Goal: Task Accomplishment & Management: Use online tool/utility

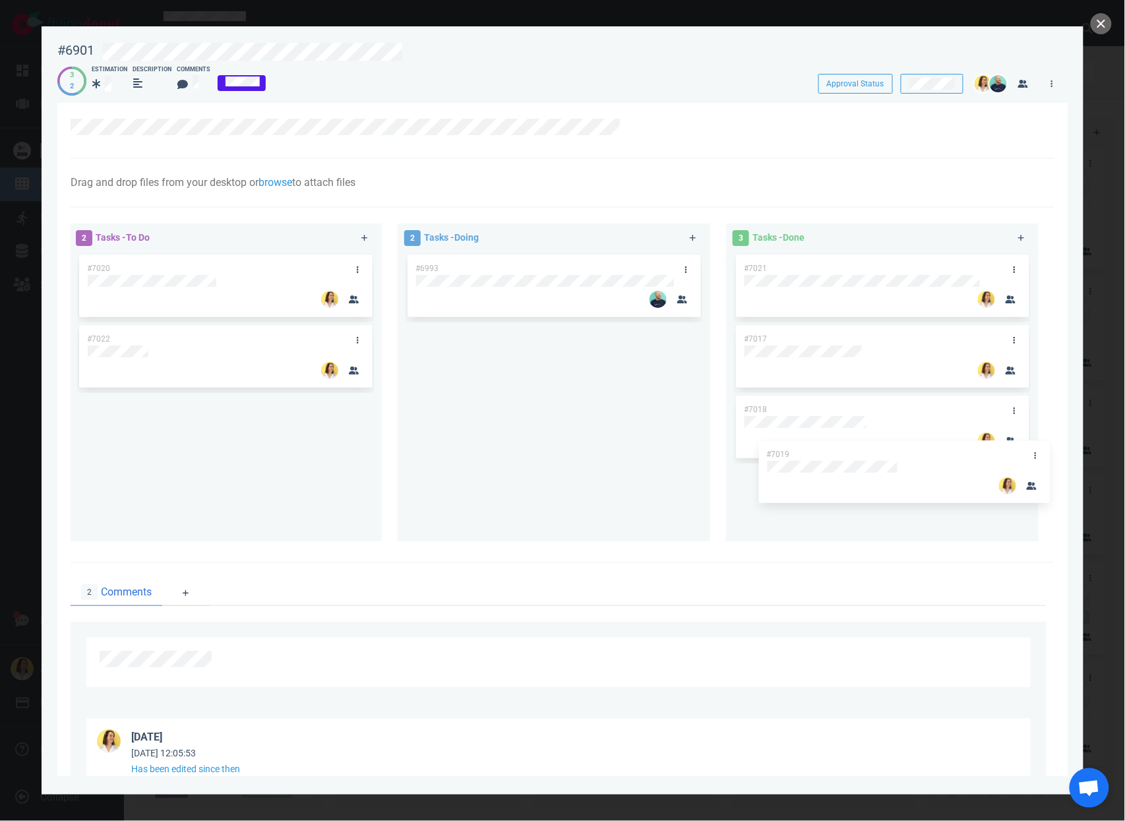
drag, startPoint x: 563, startPoint y: 334, endPoint x: 916, endPoint y: 449, distance: 371.3
click at [916, 449] on div "2 Tasks - To Do #7020 #7022 2 Tasks - Doing #6993 #7019 #7019 3 Tasks - Done #7…" at bounding box center [559, 385] width 992 height 338
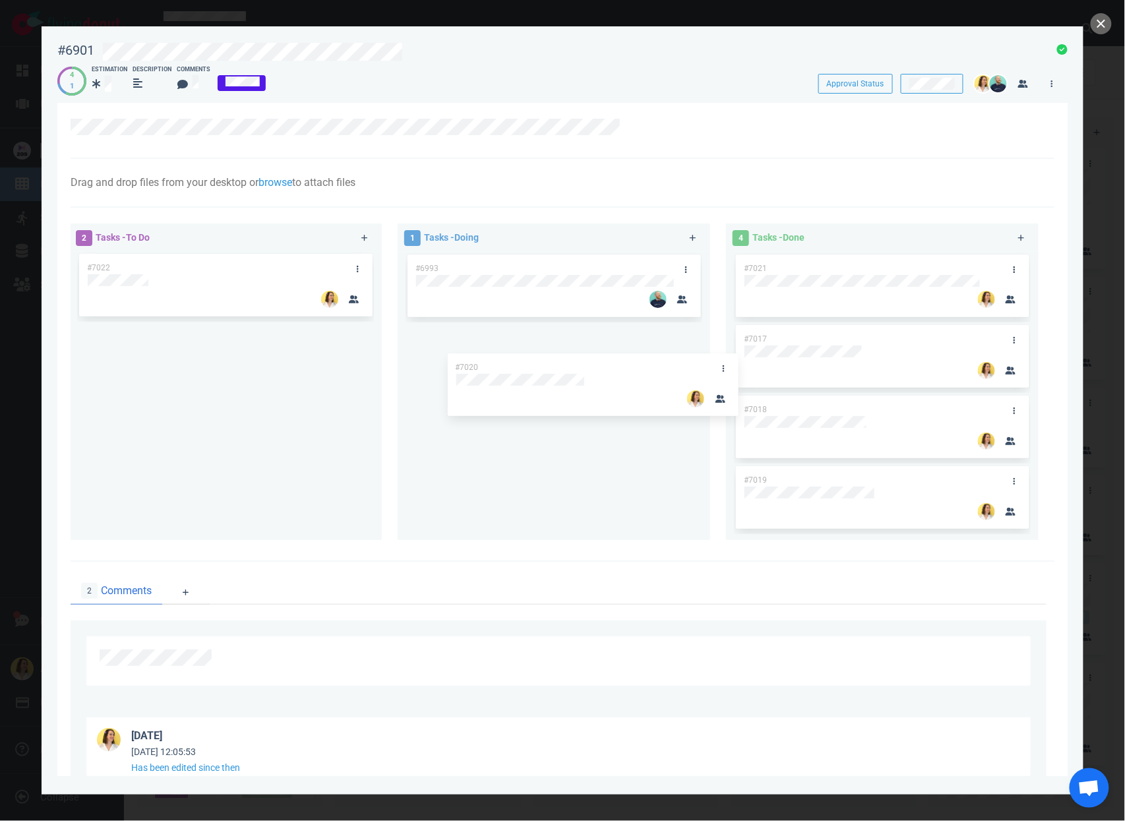
drag, startPoint x: 134, startPoint y: 292, endPoint x: 527, endPoint y: 393, distance: 405.9
click at [527, 393] on div "2 Tasks - To Do #7020 #7022 #7020 1 Tasks - Doing #6993 4 Tasks - Done #7021 #7…" at bounding box center [559, 385] width 992 height 338
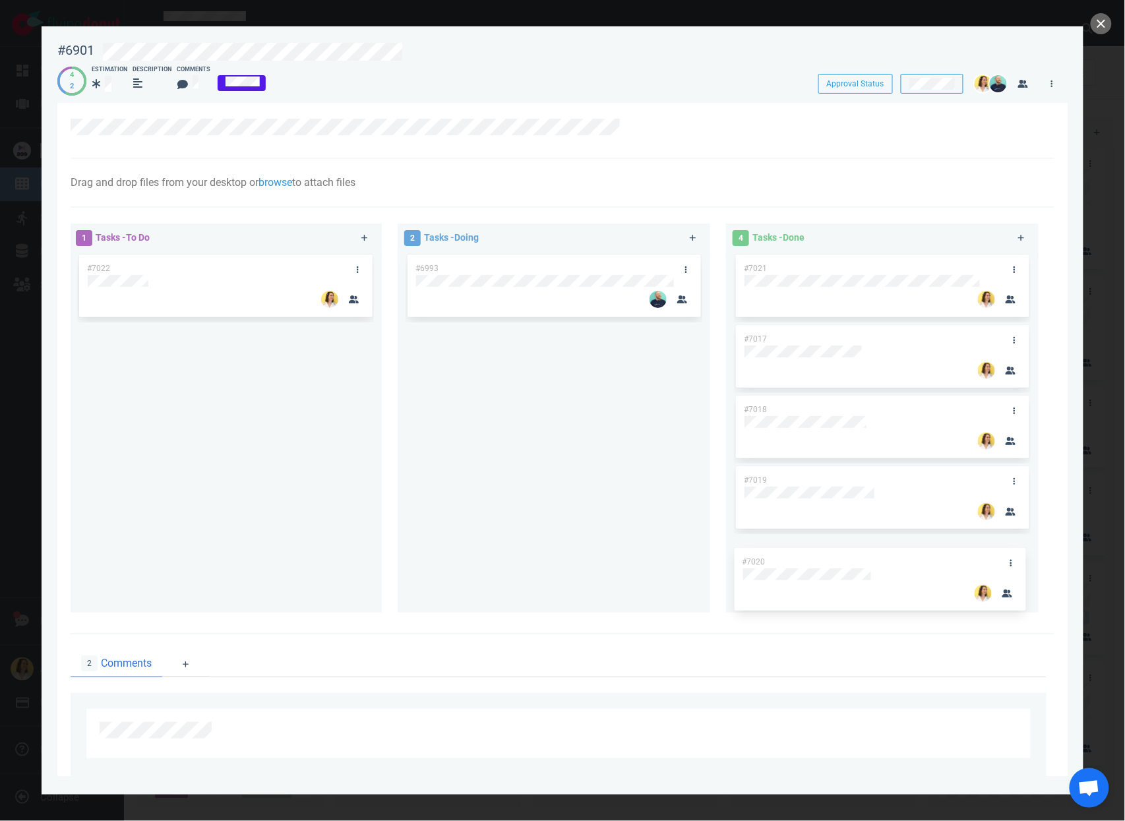
drag, startPoint x: 526, startPoint y: 332, endPoint x: 855, endPoint y: 555, distance: 397.0
click at [855, 555] on div "1 Tasks - To Do #7022 2 Tasks - Doing #6993 #7020 #7020 4 Tasks - Done #7021 #7…" at bounding box center [559, 421] width 992 height 410
click at [585, 446] on div "#6993" at bounding box center [554, 426] width 297 height 349
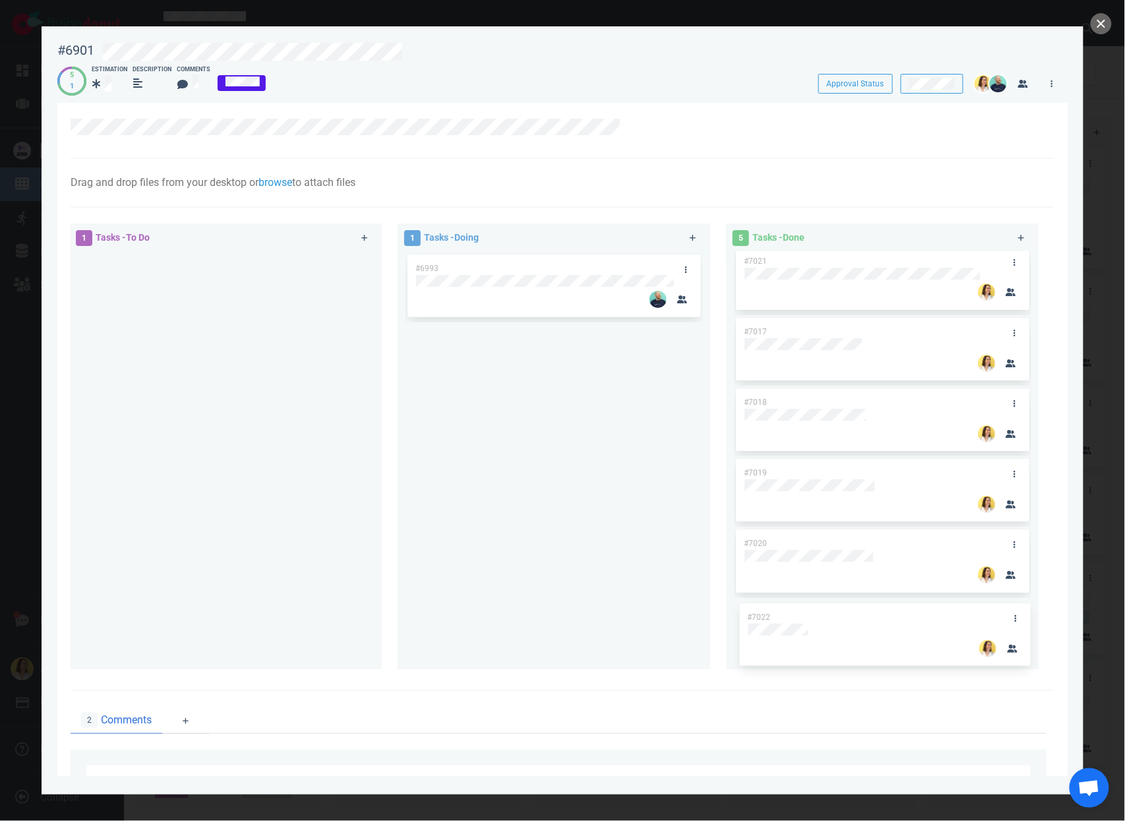
drag, startPoint x: 233, startPoint y: 259, endPoint x: 892, endPoint y: 602, distance: 743.5
click at [892, 602] on div "1 Tasks - To Do #7022 #7022 1 Tasks - Doing #6993 5 Tasks - Done #7021 #7017 #7…" at bounding box center [559, 449] width 992 height 466
click at [646, 462] on div "#6993" at bounding box center [554, 455] width 297 height 407
click at [1107, 25] on button "close" at bounding box center [1101, 23] width 21 height 21
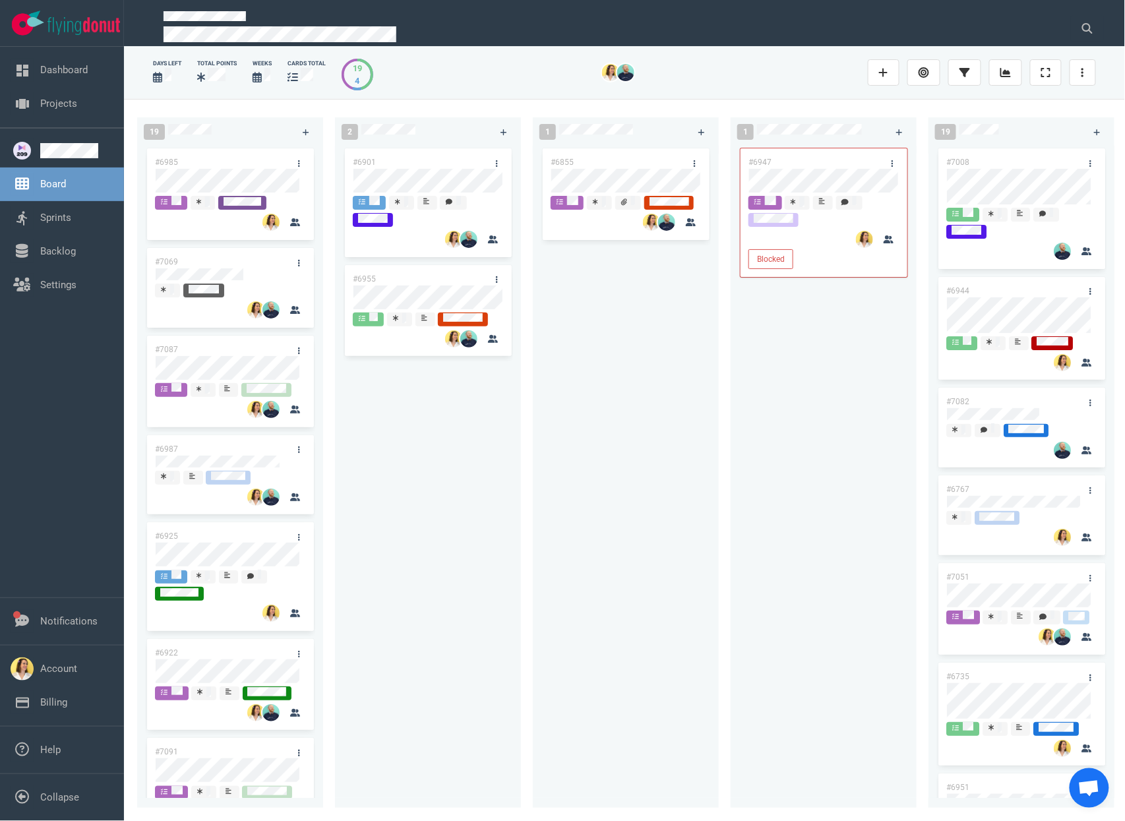
click at [469, 394] on div "#6901 #6955" at bounding box center [428, 469] width 170 height 647
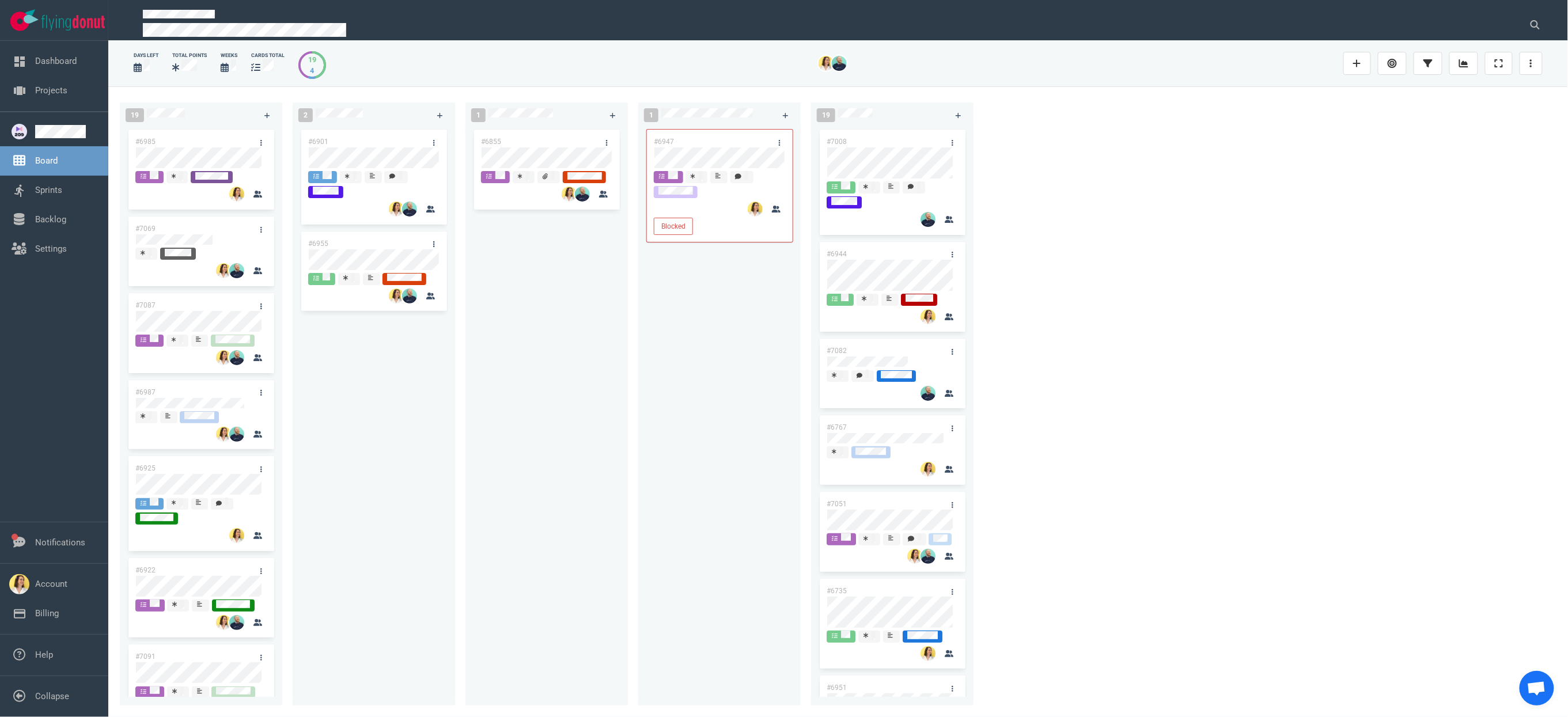
click at [602, 546] on div "#6855" at bounding box center [547, 410] width 149 height 565
click at [367, 145] on div "#6901" at bounding box center [363, 141] width 123 height 24
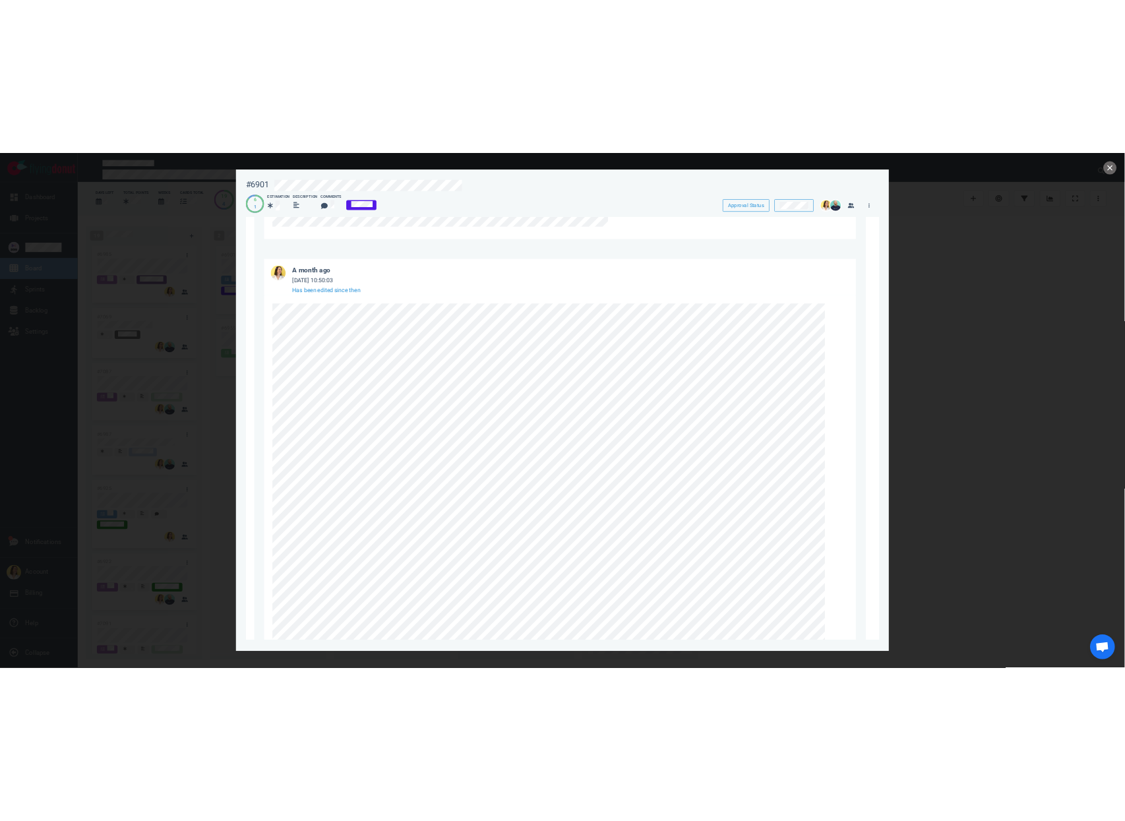
scroll to position [40, 0]
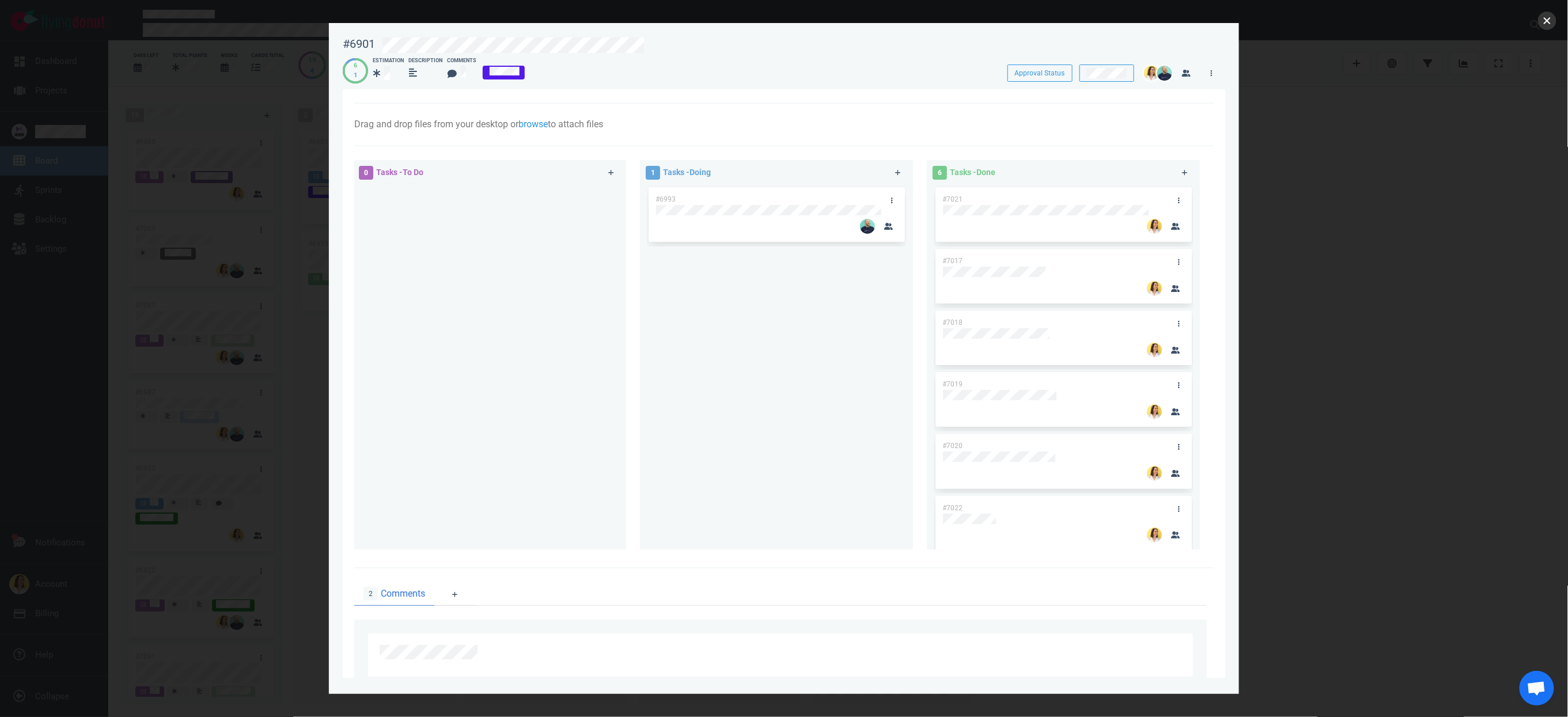
click at [983, 21] on button "close" at bounding box center [1547, 20] width 18 height 18
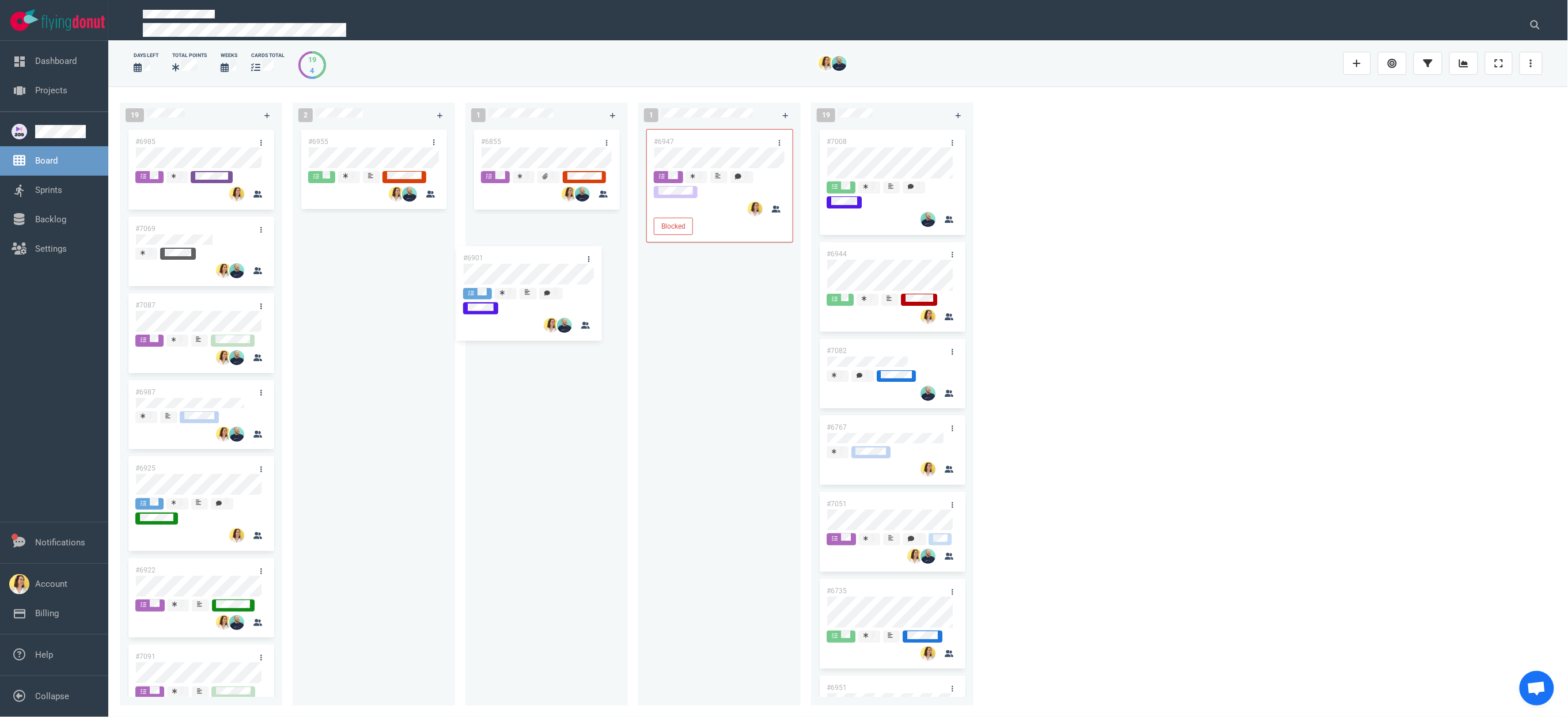
drag, startPoint x: 391, startPoint y: 146, endPoint x: 554, endPoint y: 265, distance: 201.8
click at [554, 265] on div "19 #6985 #7069 #7087 #6987 #6925 #6922 #7091 #6930 #6662 #6934 #6912 #6918 #704…" at bounding box center [838, 402] width 1460 height 631
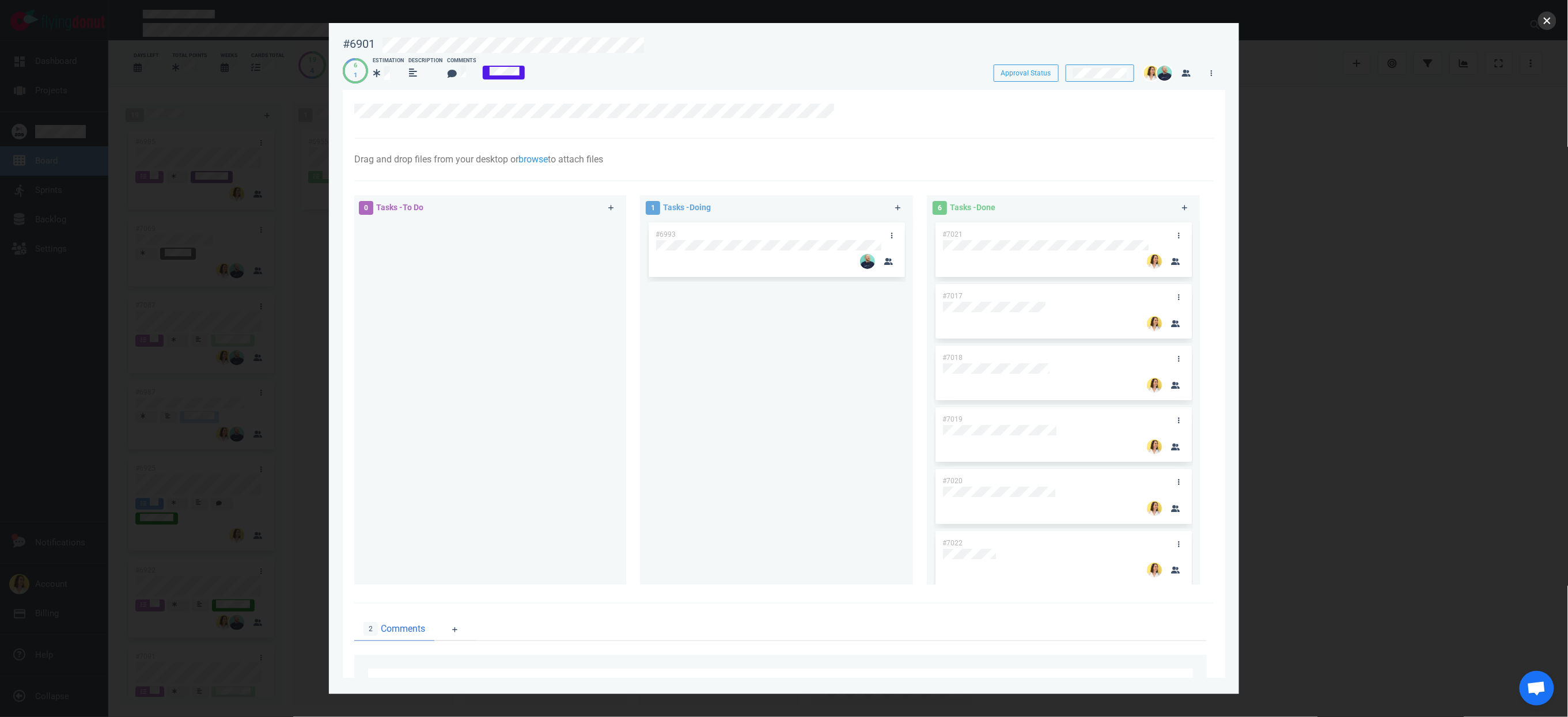
click at [983, 20] on button "close" at bounding box center [1547, 20] width 18 height 18
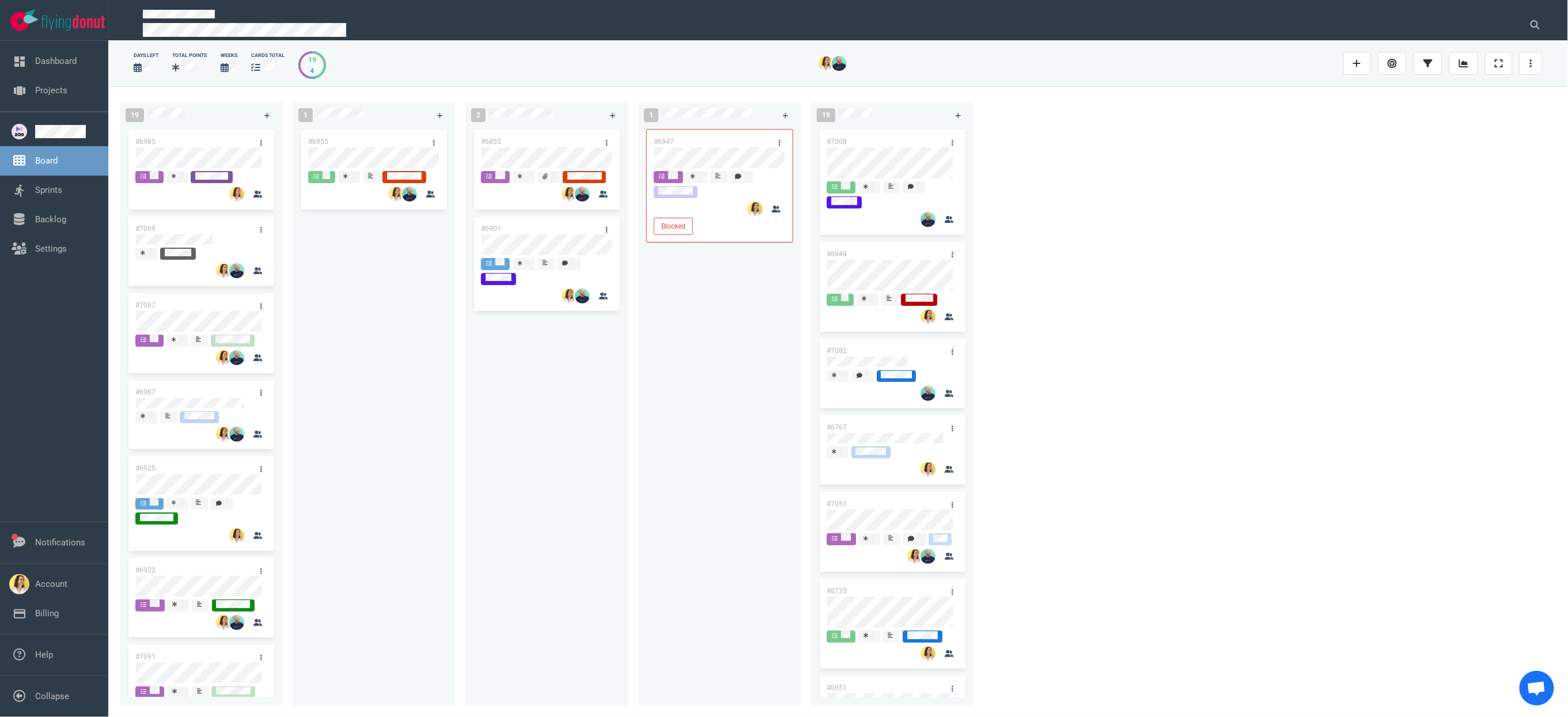
click at [490, 486] on div "#6855 #6901" at bounding box center [547, 410] width 149 height 565
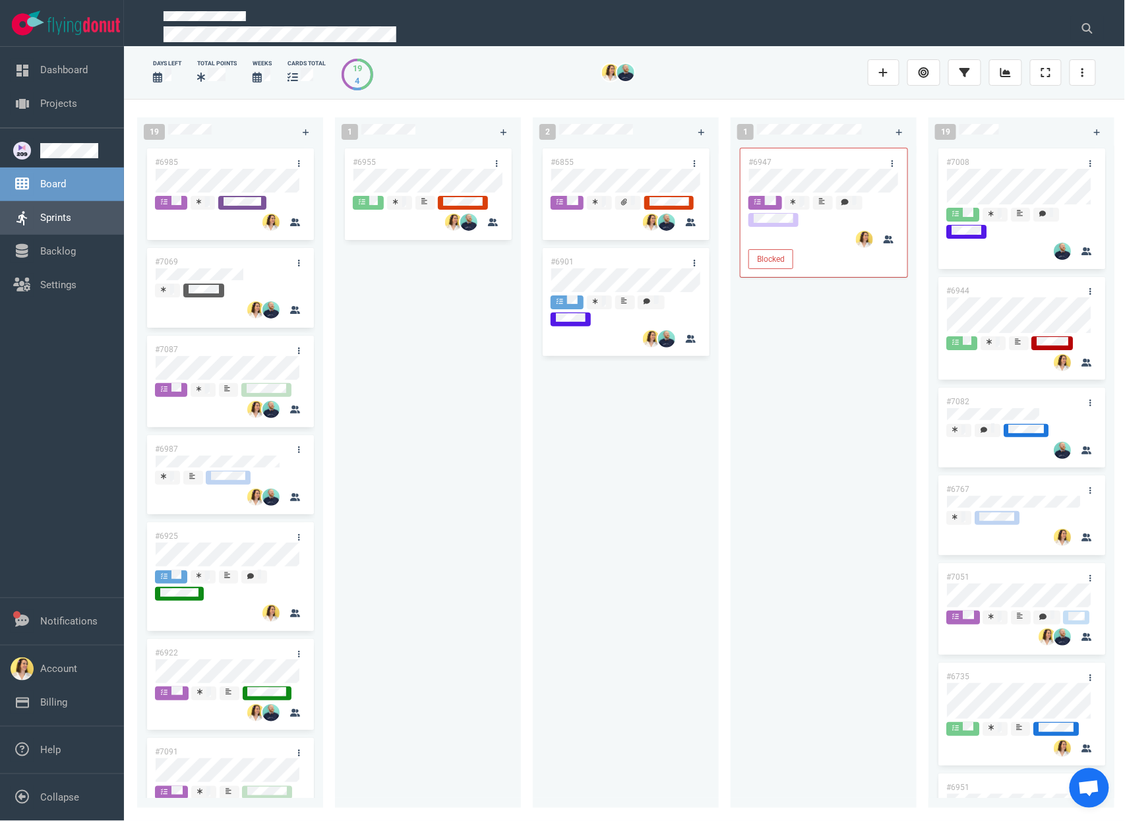
click at [71, 212] on link "Sprints" at bounding box center [55, 218] width 31 height 12
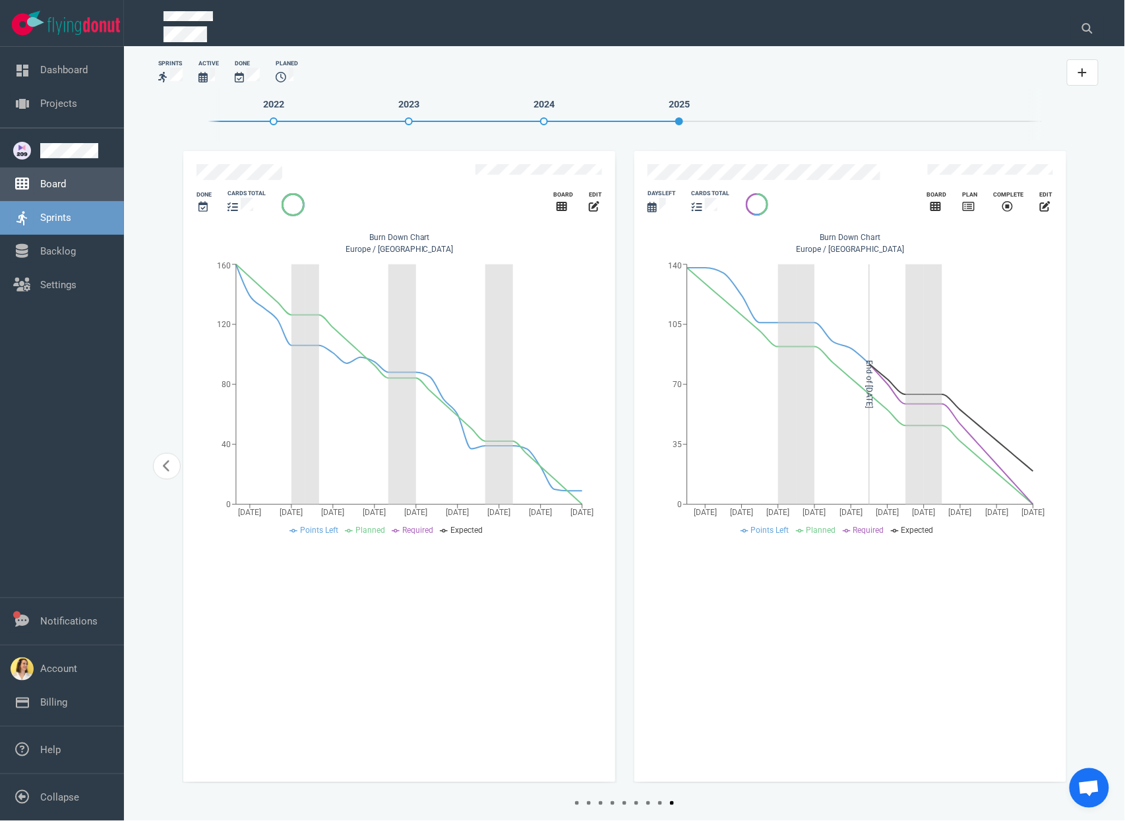
click at [65, 178] on link "Board" at bounding box center [53, 184] width 26 height 12
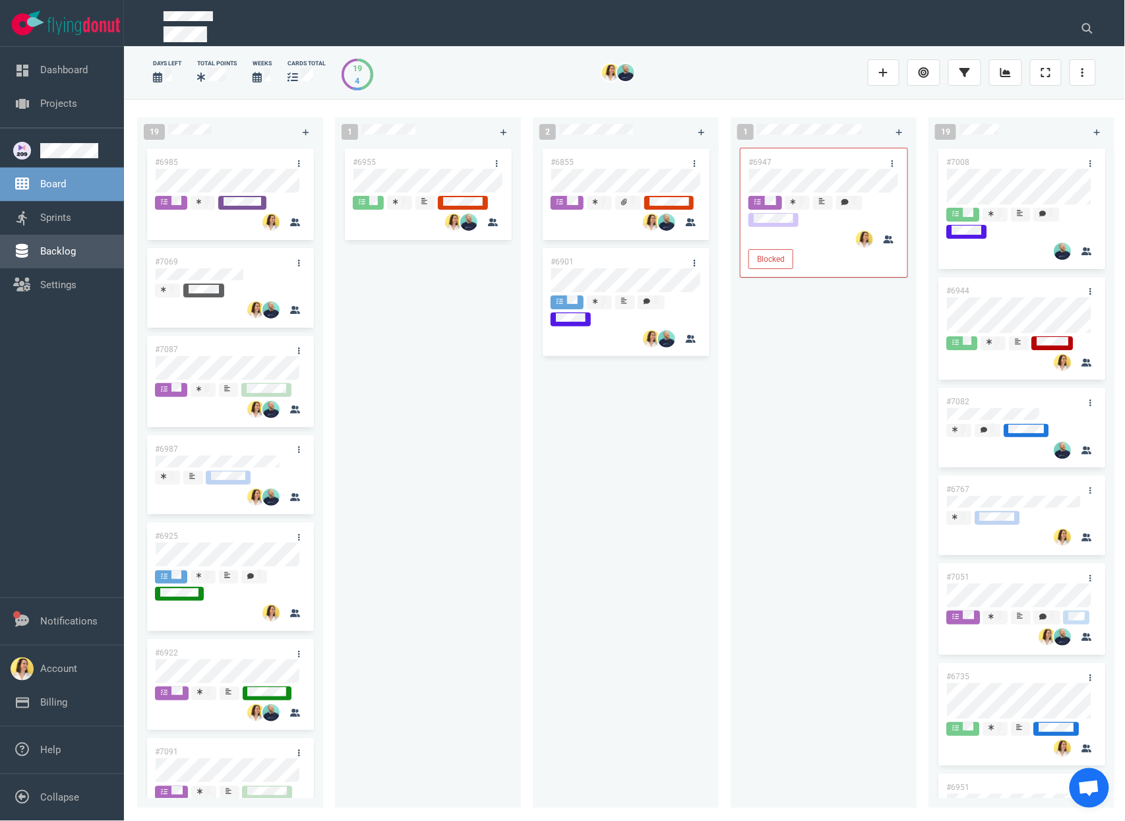
click at [58, 257] on link "Backlog" at bounding box center [58, 251] width 36 height 12
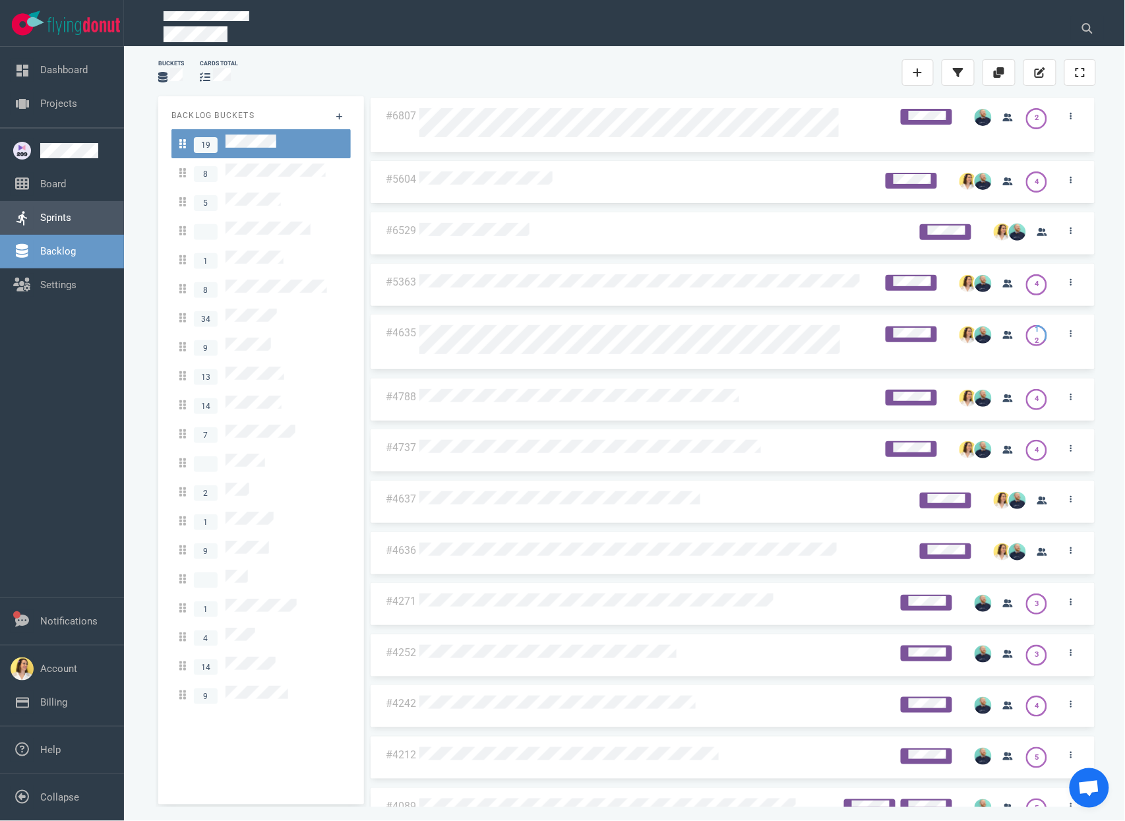
click at [40, 213] on link "Sprints" at bounding box center [55, 218] width 31 height 12
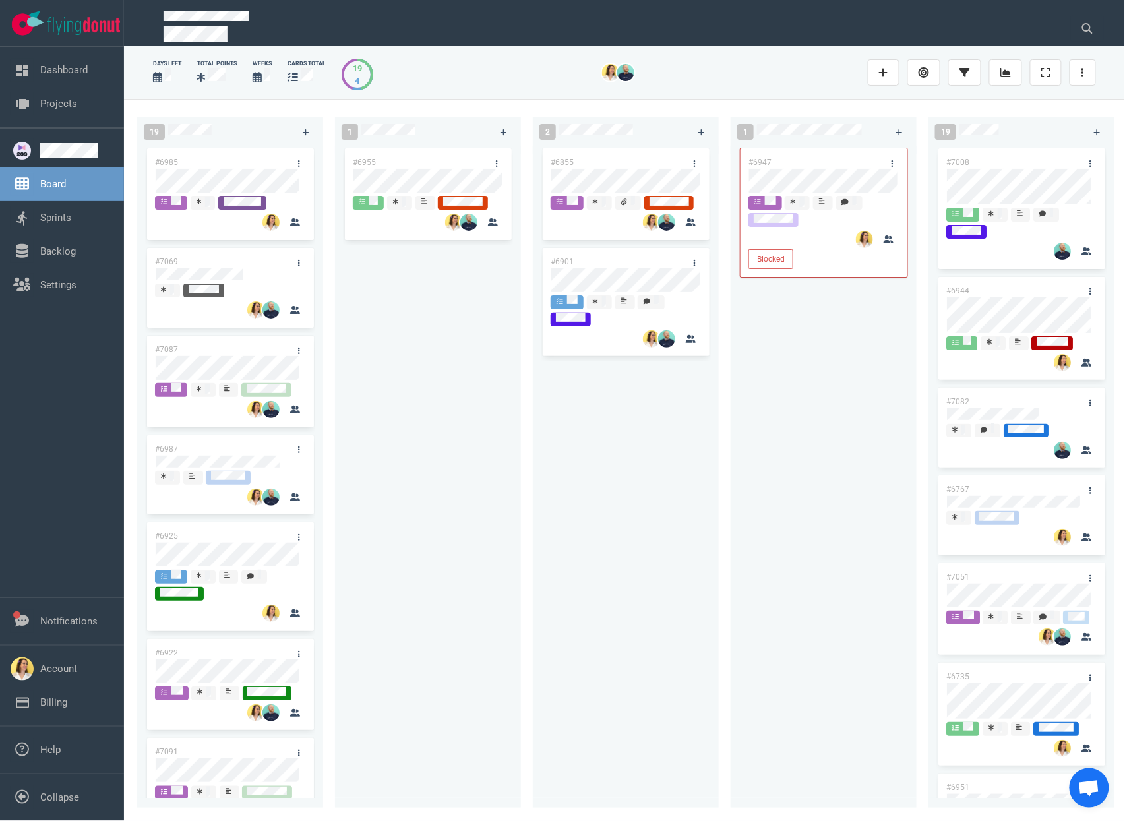
click at [443, 520] on div "#6955" at bounding box center [428, 469] width 170 height 647
click at [429, 406] on div "#6955" at bounding box center [428, 469] width 170 height 647
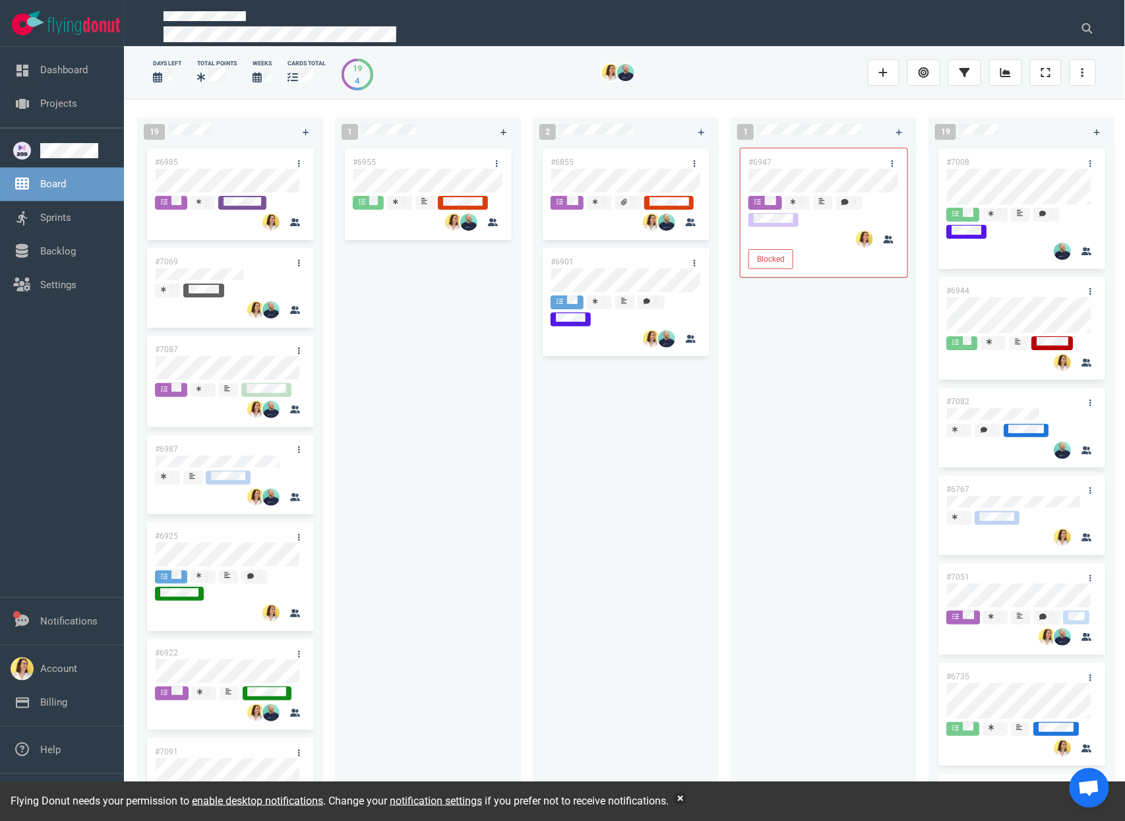
click at [700, 454] on div "#6855 #6901" at bounding box center [626, 469] width 170 height 647
click at [687, 803] on button "button" at bounding box center [680, 798] width 13 height 13
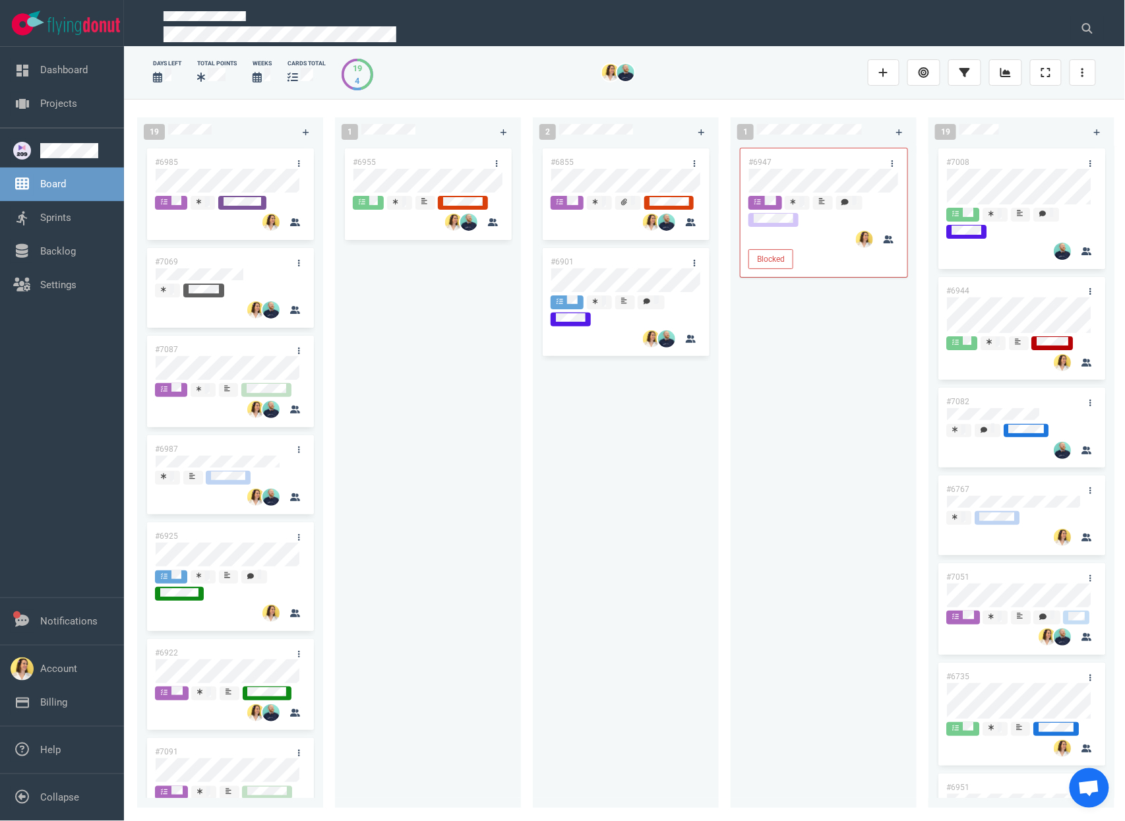
click at [622, 555] on div "#6855 #6901" at bounding box center [626, 469] width 170 height 647
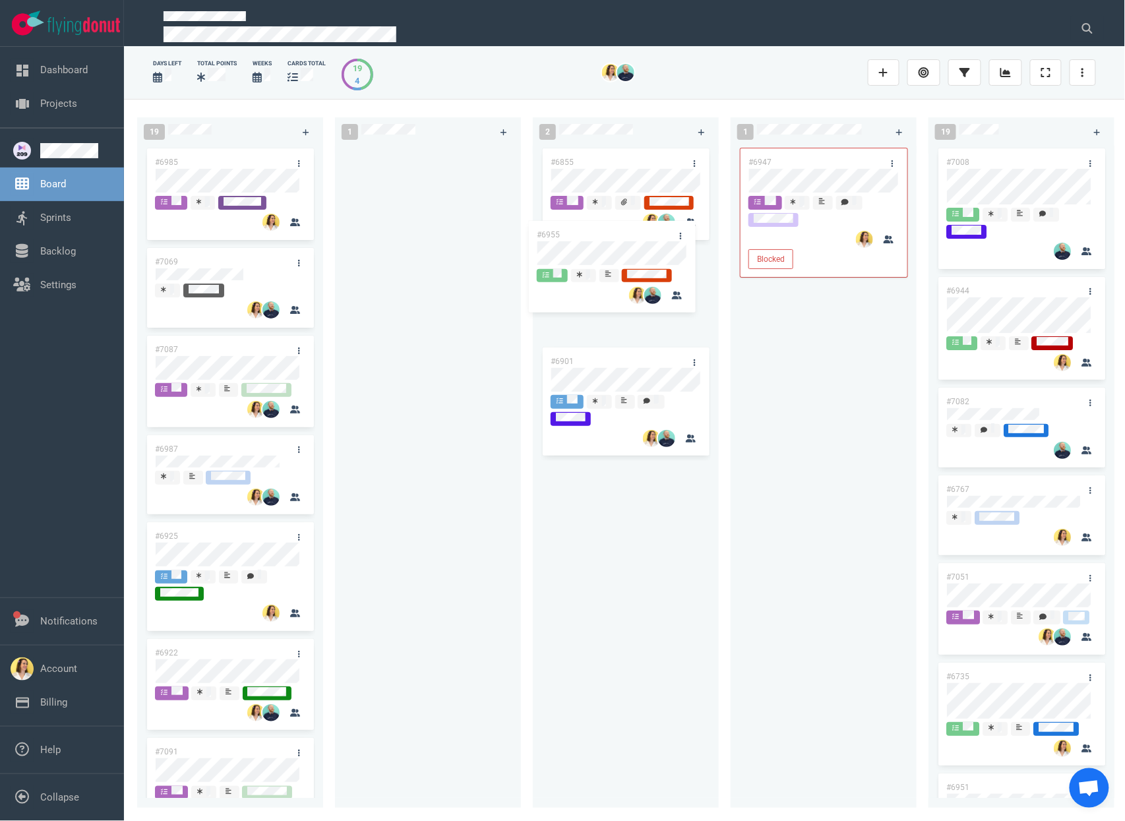
click at [633, 242] on div "19 #6985 #7069 #7087 #6987 #6925 #6922 #7091 #6930 #6662 #6934 #6912 #6918 #704…" at bounding box center [624, 460] width 1001 height 722
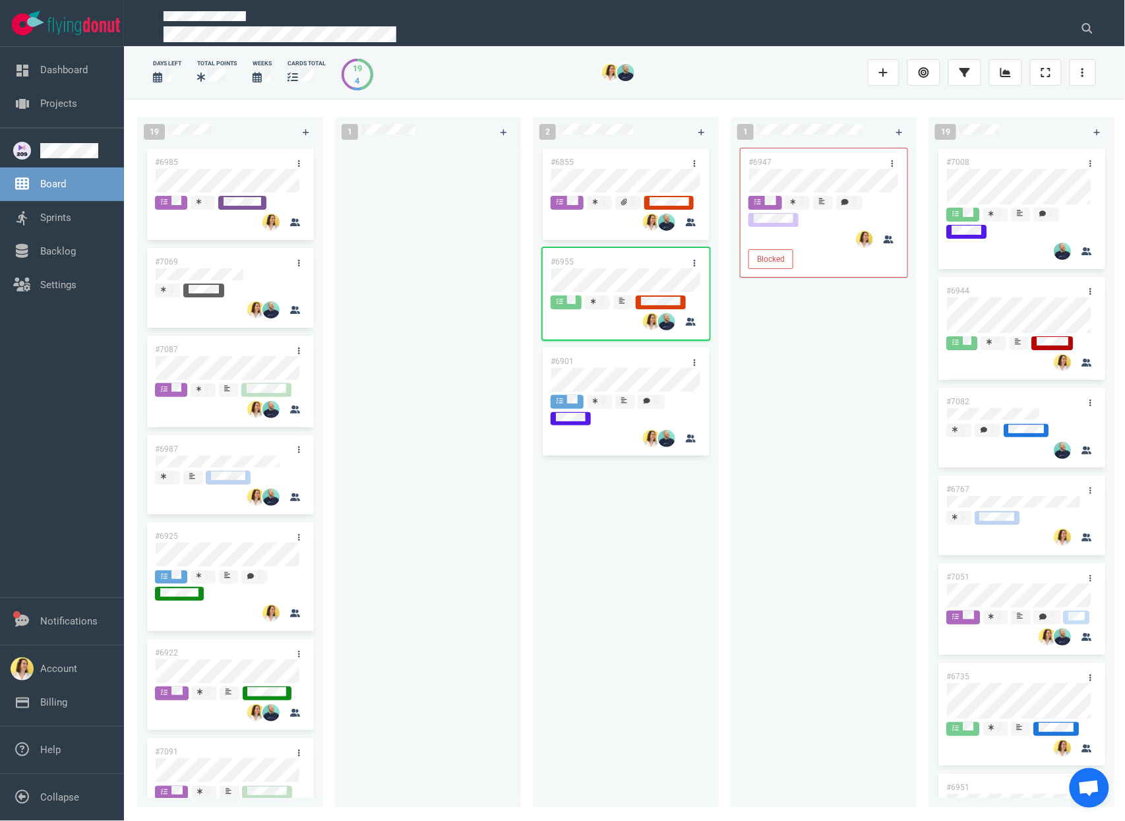
click at [396, 326] on div at bounding box center [428, 469] width 170 height 647
click at [389, 558] on div at bounding box center [428, 469] width 170 height 647
click at [478, 533] on div at bounding box center [428, 469] width 170 height 647
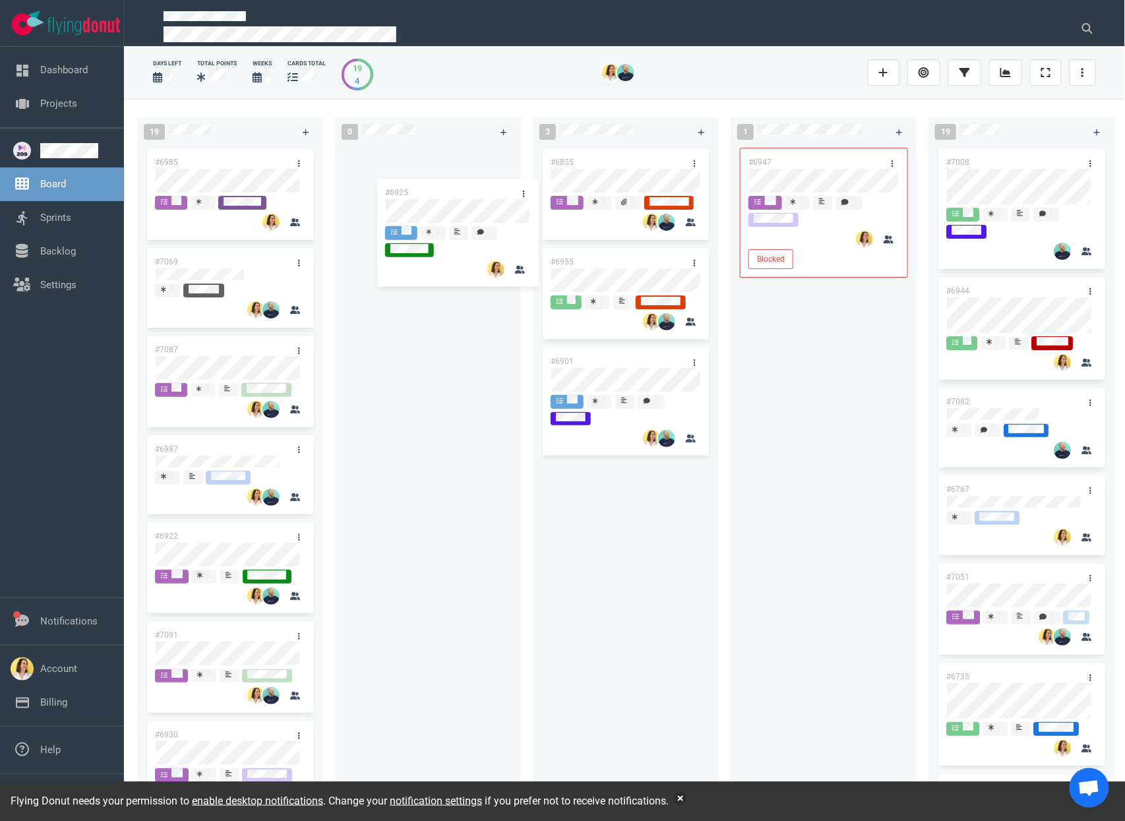
drag, startPoint x: 254, startPoint y: 542, endPoint x: 484, endPoint y: 197, distance: 415.3
click at [484, 197] on div "19 #6985 #7069 #7087 #6987 #6925 #6922 #7091 #6930 #6662 #6934 #6912 #6918 #704…" at bounding box center [624, 460] width 1001 height 722
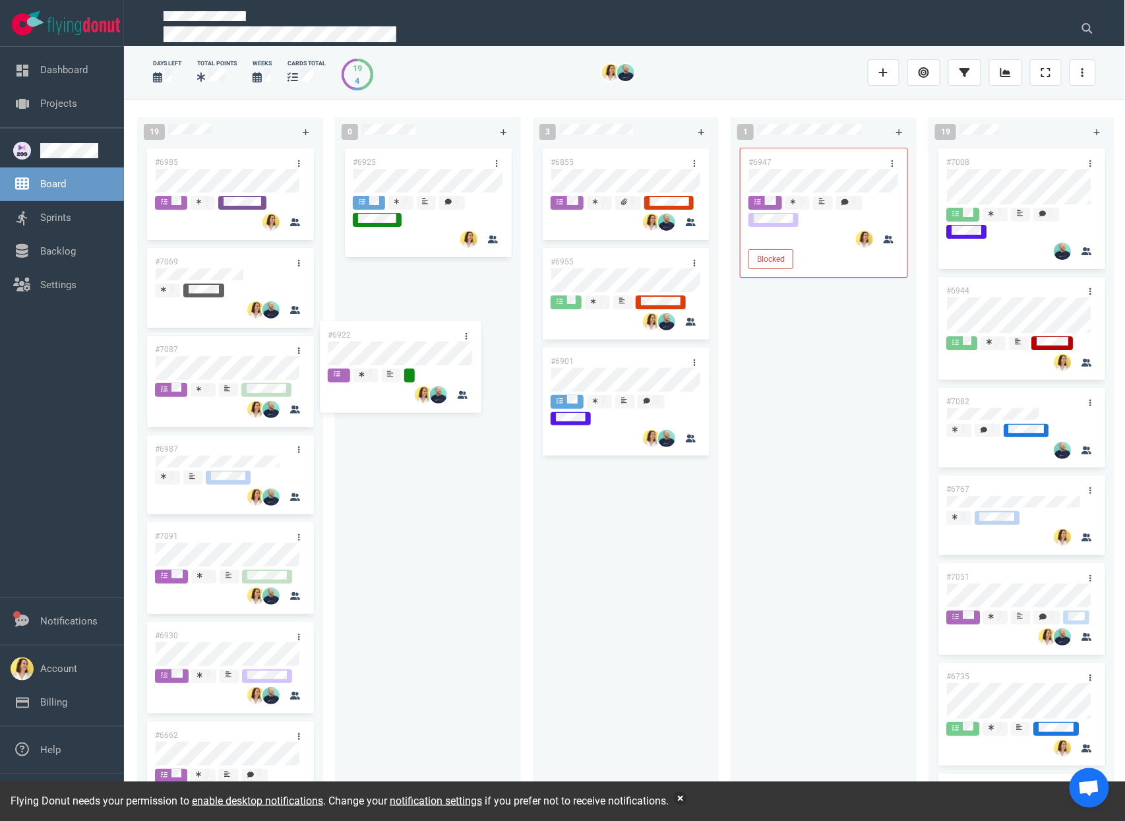
drag, startPoint x: 276, startPoint y: 536, endPoint x: 453, endPoint y: 326, distance: 275.2
click at [453, 326] on div "19 #6985 #7069 #7087 #6987 #6922 #7091 #6930 #6662 #6934 #6912 #6918 #7047 #695…" at bounding box center [624, 460] width 1001 height 722
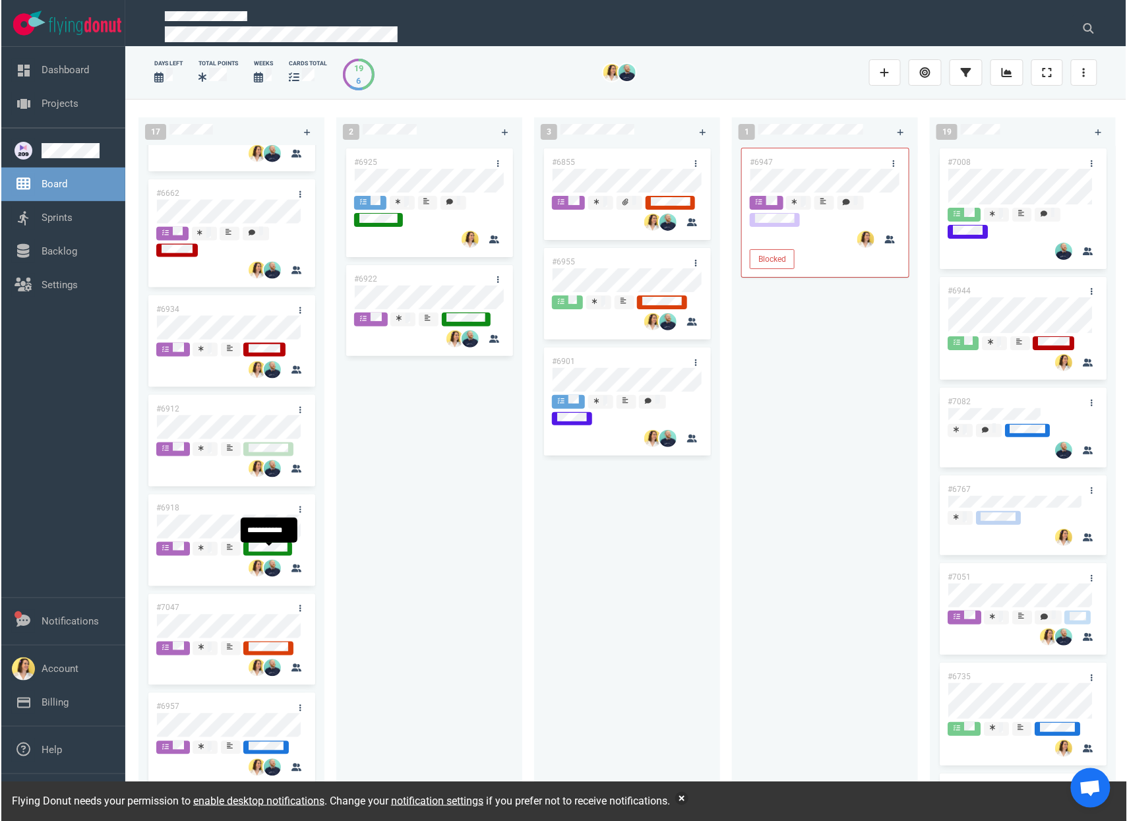
scroll to position [496, 0]
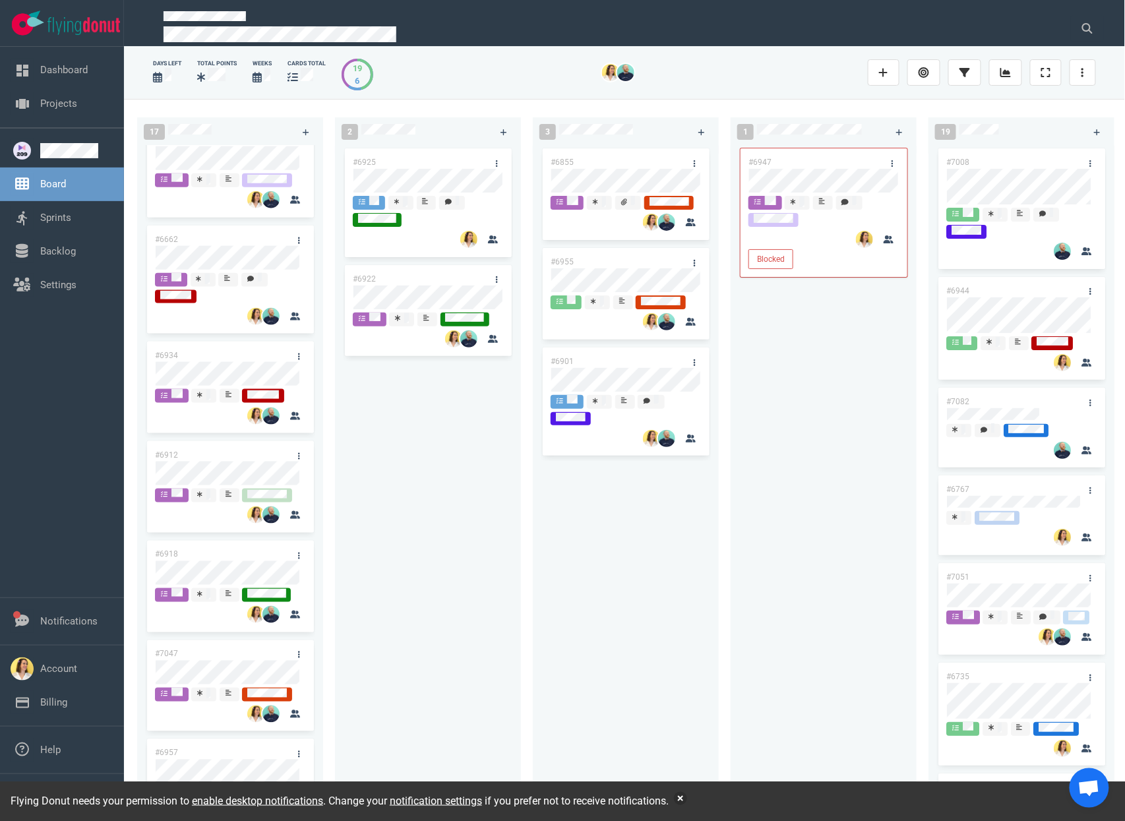
click at [576, 665] on div "#6855 #6955 #6901" at bounding box center [626, 469] width 170 height 647
click at [687, 802] on button "button" at bounding box center [680, 798] width 13 height 13
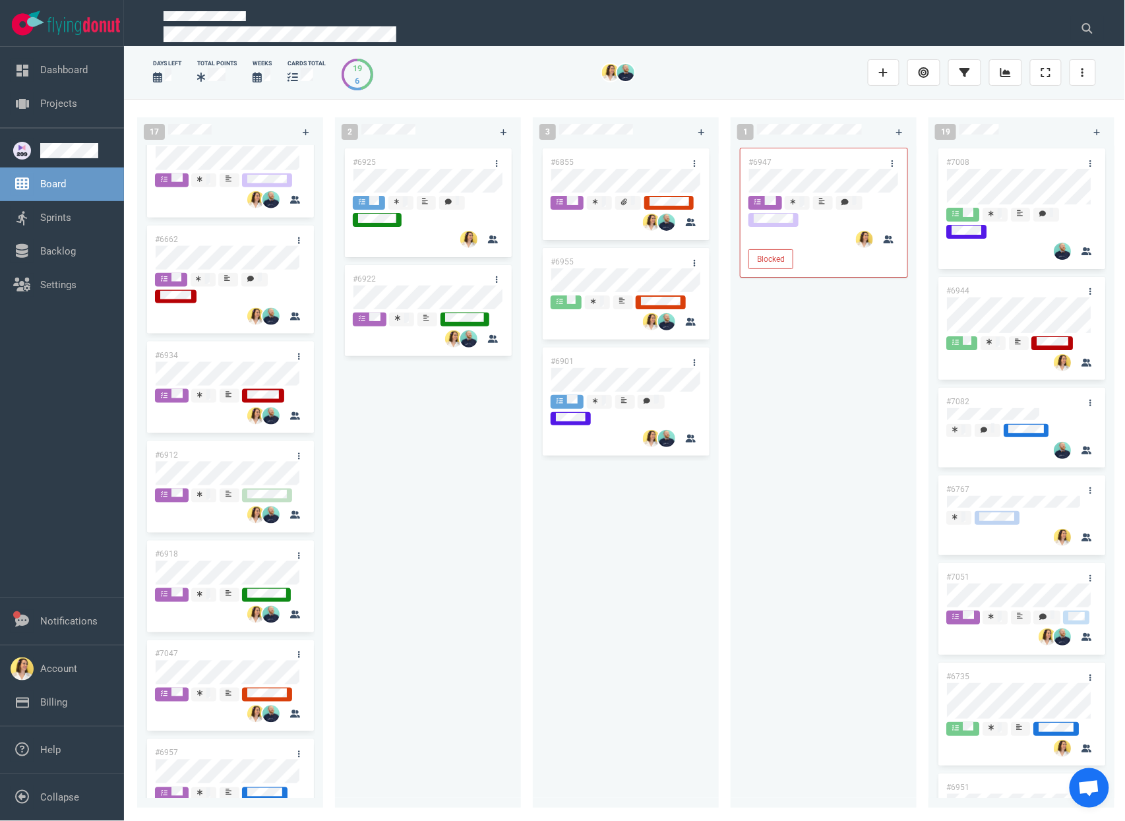
click at [550, 653] on div "#6855 #6955 #6901" at bounding box center [626, 469] width 170 height 647
click at [480, 454] on div "#6925 #6922" at bounding box center [428, 469] width 170 height 647
click at [402, 179] on div "#6925 #6922 #6922" at bounding box center [428, 469] width 170 height 647
